Goal: Task Accomplishment & Management: Manage account settings

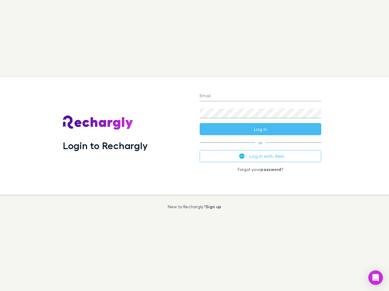
click at [194, 146] on div "Login to Rechargly" at bounding box center [126, 136] width 137 height 118
click at [260, 97] on input "Email" at bounding box center [259, 97] width 121 height 10
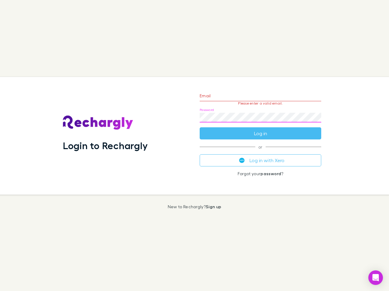
click at [260, 129] on form "Email Please enter a valid email. Password Log in" at bounding box center [259, 113] width 121 height 53
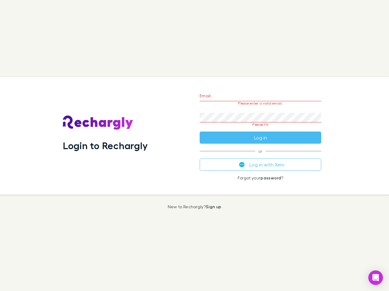
click at [260, 156] on div "Email Please enter a valid email. Password Please fill Log in or Log in with Xe…" at bounding box center [260, 136] width 131 height 118
click at [375, 278] on icon "Open Intercom Messenger" at bounding box center [375, 277] width 6 height 7
